Goal: Navigation & Orientation: Find specific page/section

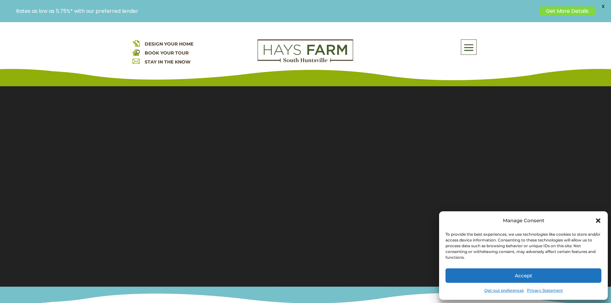
click at [600, 222] on icon "Close dialog" at bounding box center [598, 220] width 6 height 6
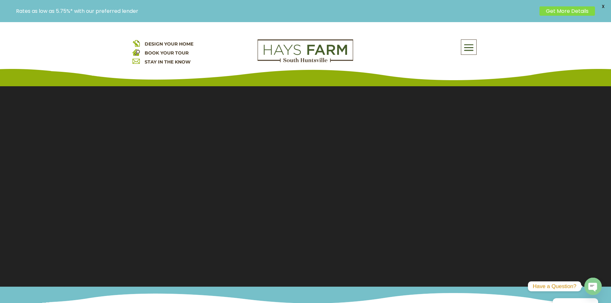
click at [467, 52] on span at bounding box center [468, 47] width 15 height 15
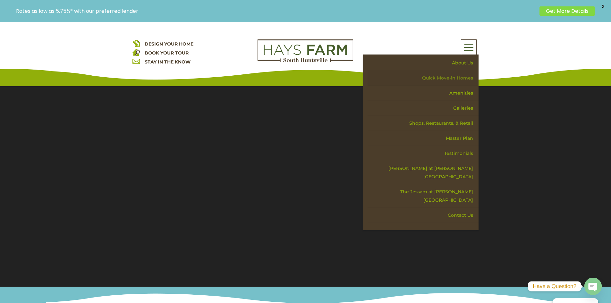
click at [460, 80] on link "Quick Move-in Homes" at bounding box center [423, 78] width 111 height 15
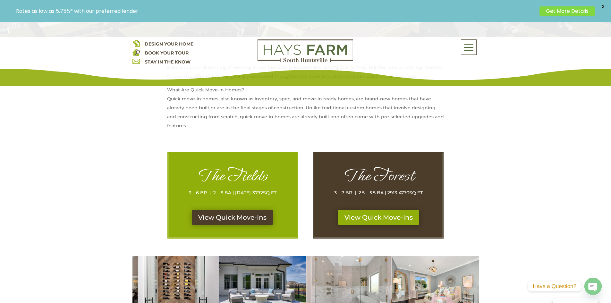
scroll to position [289, 0]
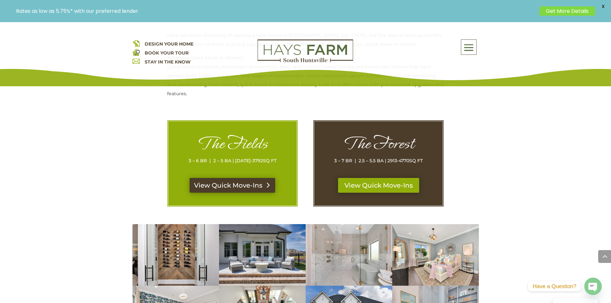
click at [234, 184] on link "View Quick Move-Ins" at bounding box center [233, 185] width 86 height 15
